Goal: Task Accomplishment & Management: Manage account settings

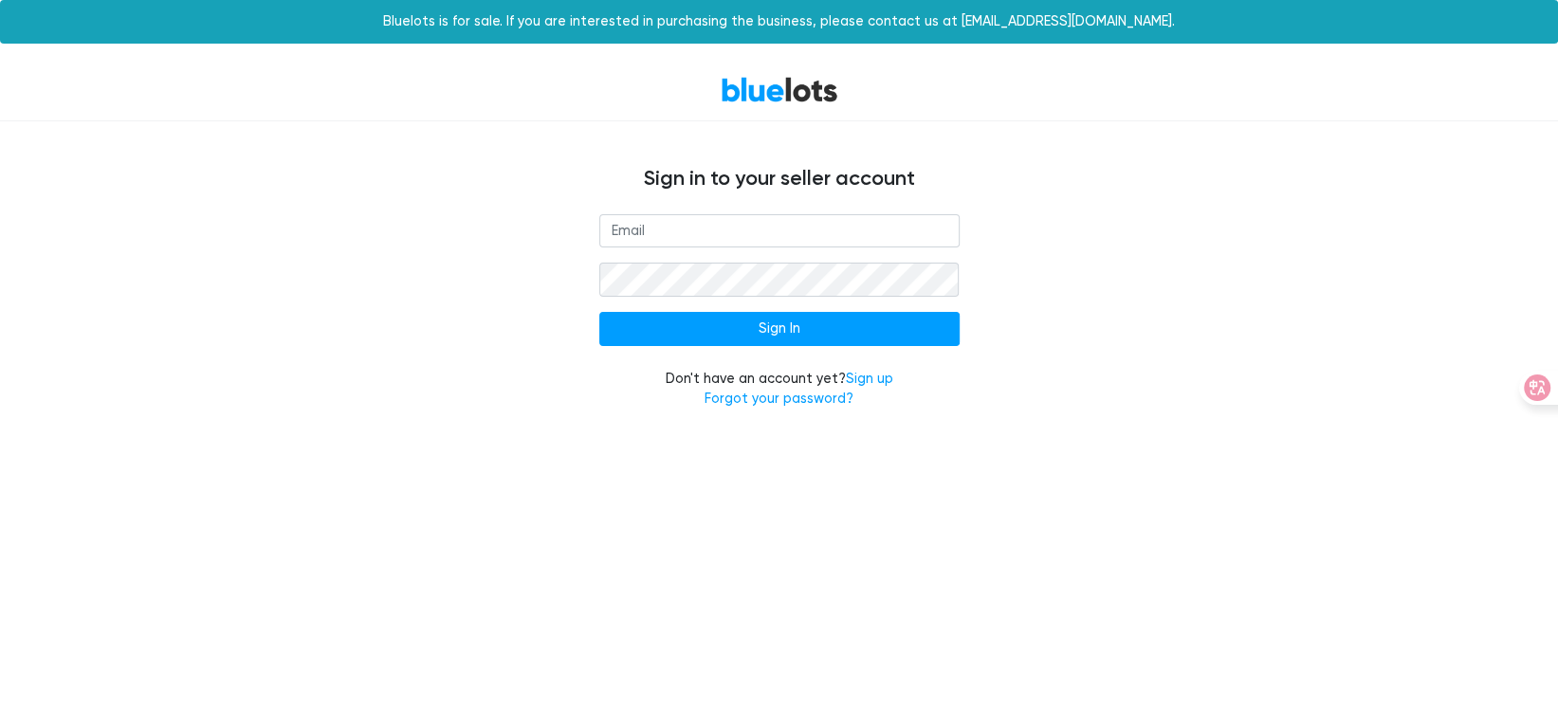
type input "[EMAIL_ADDRESS][DOMAIN_NAME]"
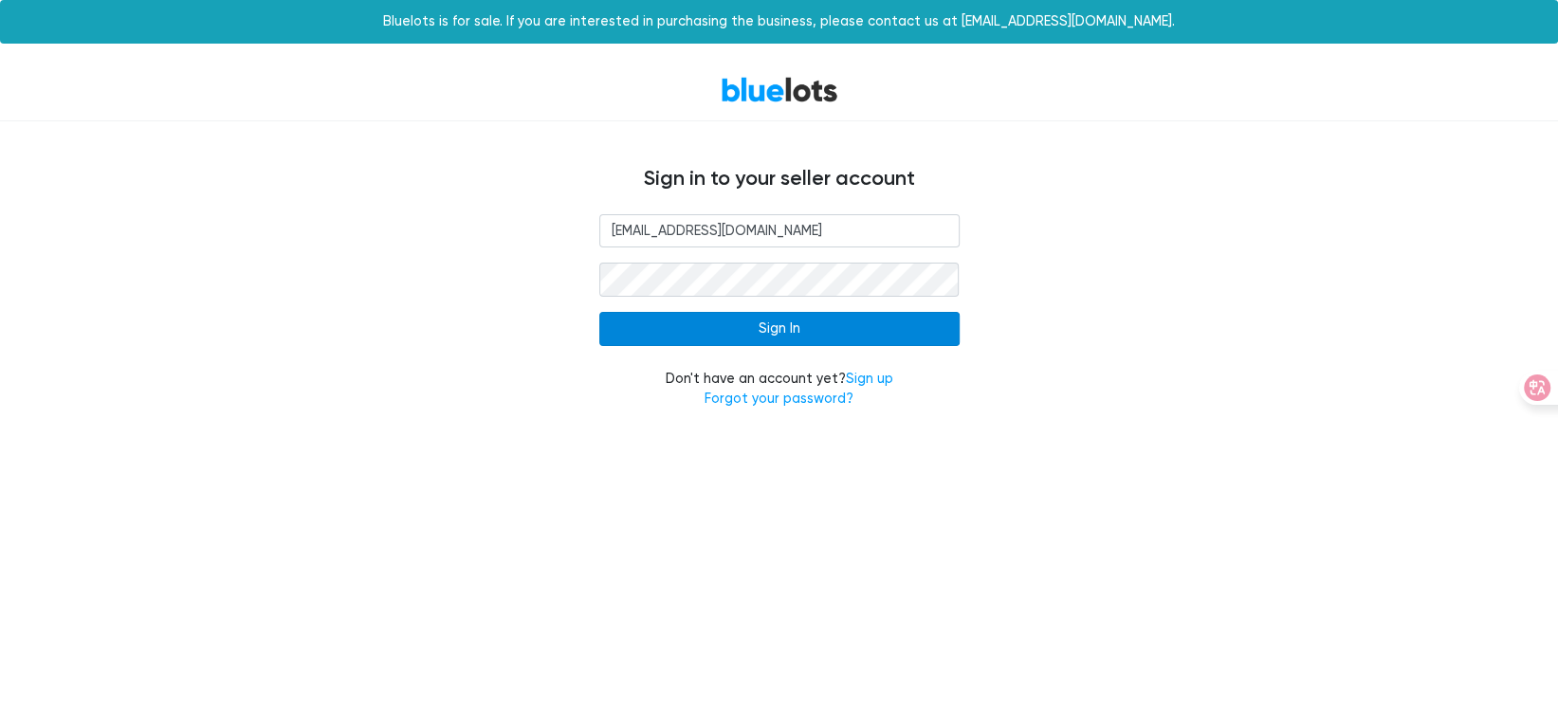
click at [687, 329] on input "Sign In" at bounding box center [779, 329] width 360 height 34
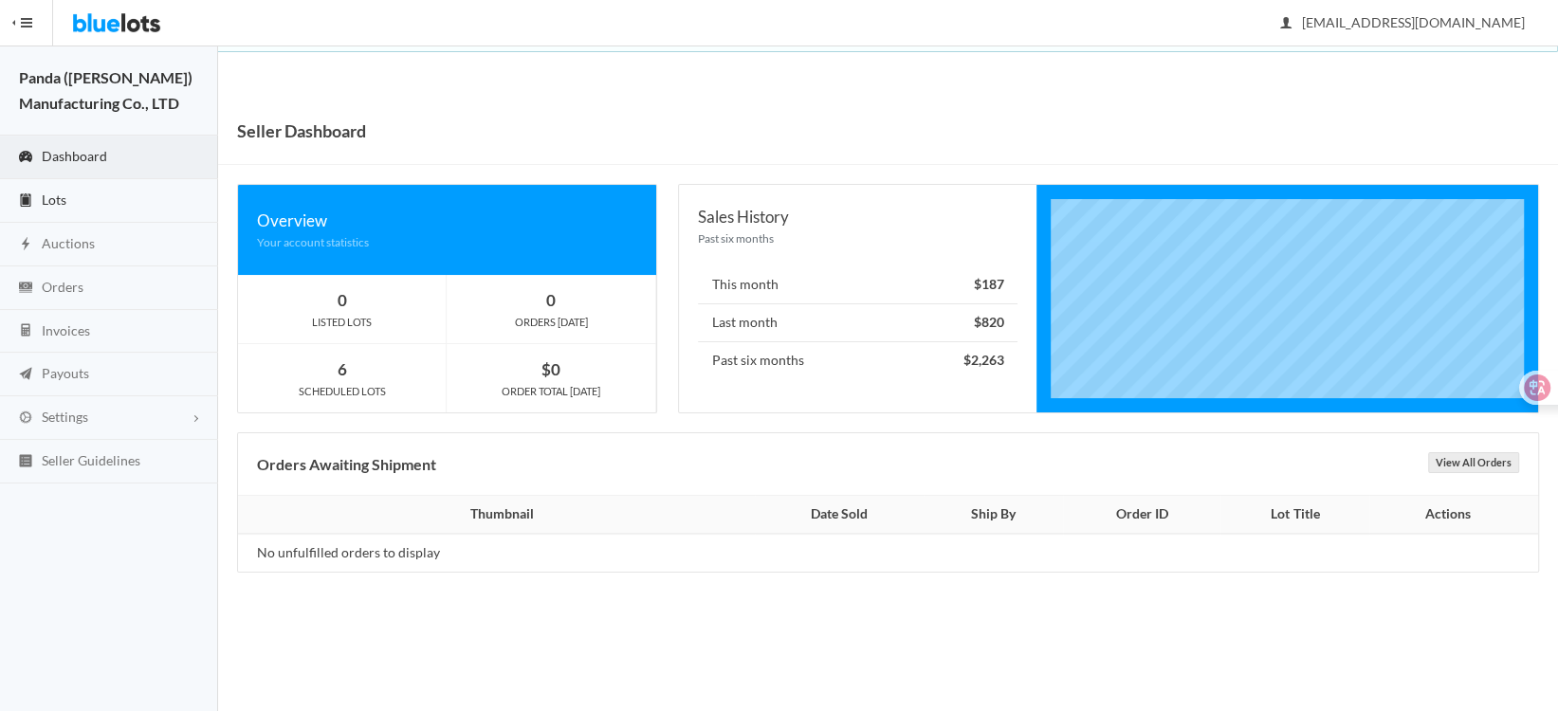
click at [80, 203] on link "Lots" at bounding box center [109, 201] width 218 height 44
